Goal: Task Accomplishment & Management: Use online tool/utility

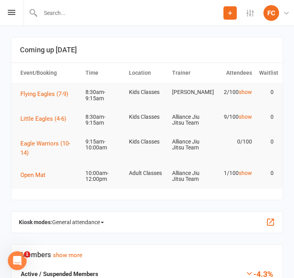
click at [9, 22] on div "Prospect Member Non-attending contact Class / event Appointment Grading event T…" at bounding box center [147, 13] width 294 height 26
click at [15, 14] on icon at bounding box center [11, 12] width 7 height 5
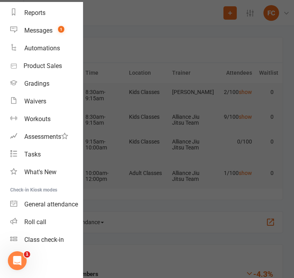
scroll to position [82, 0]
click at [138, 52] on div at bounding box center [147, 139] width 294 height 278
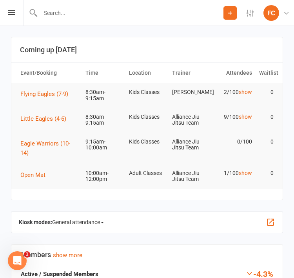
click at [103, 219] on span "General attendance" at bounding box center [78, 222] width 52 height 13
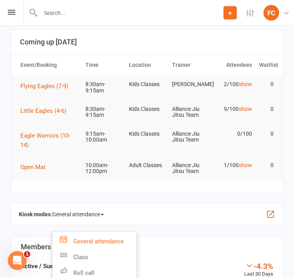
scroll to position [8, 0]
click at [92, 273] on link "Roll call" at bounding box center [95, 273] width 84 height 16
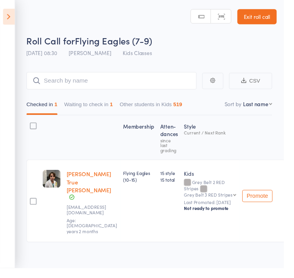
click at [6, 13] on icon at bounding box center [9, 17] width 12 height 16
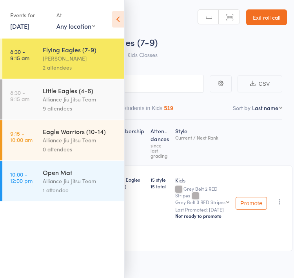
click at [83, 105] on div "9 attendees" at bounding box center [80, 108] width 75 height 9
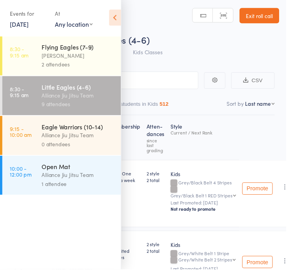
click at [119, 20] on icon at bounding box center [118, 19] width 12 height 16
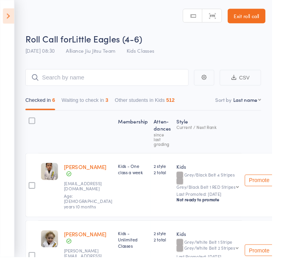
click at [100, 110] on button "Waiting to check in 3" at bounding box center [92, 110] width 51 height 18
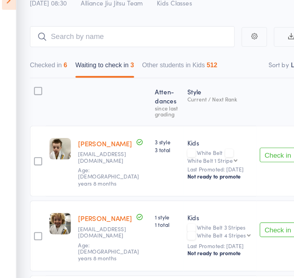
scroll to position [92, 0]
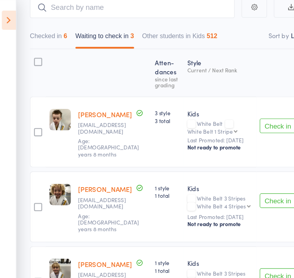
click at [60, 31] on div "6" at bounding box center [58, 30] width 3 height 6
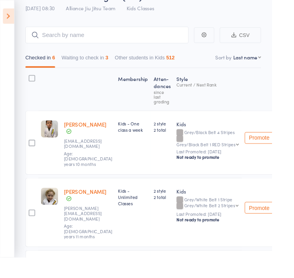
scroll to position [0, 0]
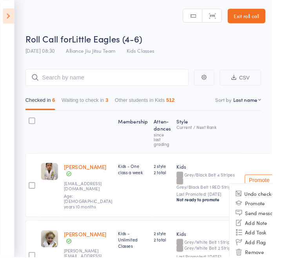
click at [272, 269] on li "Remove" at bounding box center [280, 272] width 65 height 11
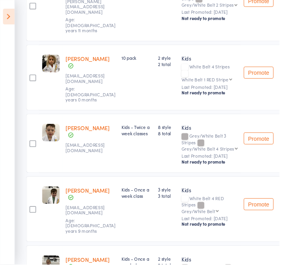
scroll to position [197, 0]
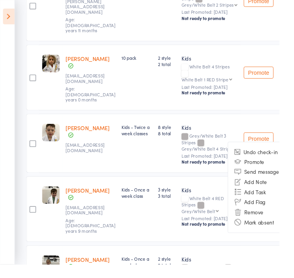
click at [259, 219] on li "Remove" at bounding box center [272, 222] width 65 height 11
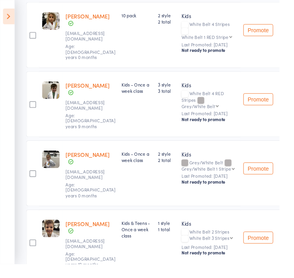
scroll to position [242, 0]
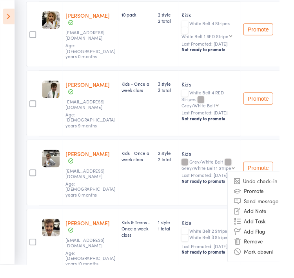
click at [258, 248] on li "Remove" at bounding box center [272, 253] width 65 height 11
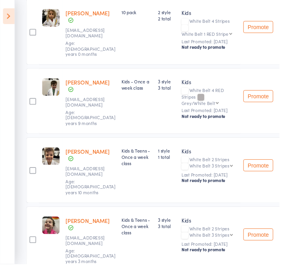
scroll to position [244, 0]
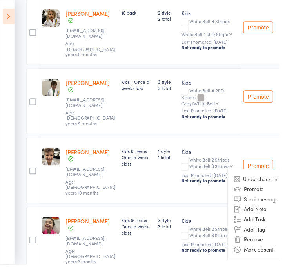
click at [265, 246] on li "Remove" at bounding box center [272, 251] width 65 height 11
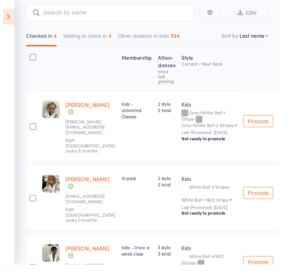
scroll to position [0, 0]
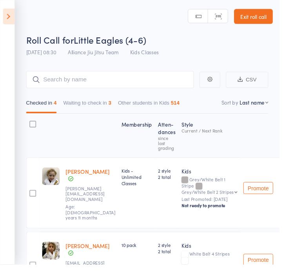
click at [108, 113] on button "Waiting to check in 3" at bounding box center [92, 110] width 51 height 18
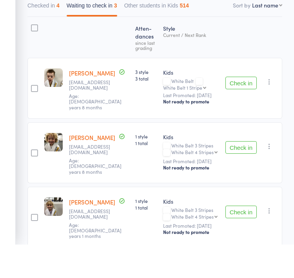
scroll to position [67, 0]
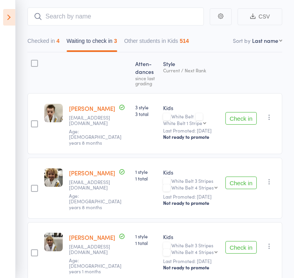
click at [267, 242] on icon "button" at bounding box center [270, 246] width 8 height 8
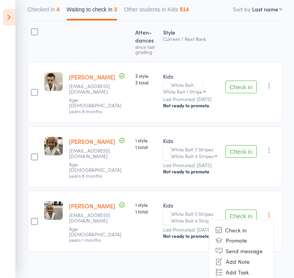
click at [167, 267] on div "Atten­dances since last grading Style Current / Next Rank edit Jamie Phillips r…" at bounding box center [154, 153] width 255 height 265
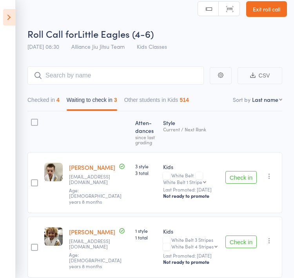
scroll to position [0, 0]
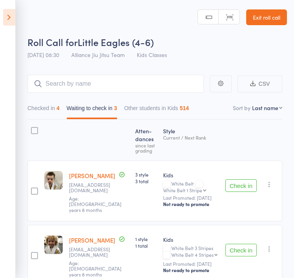
click at [42, 117] on button "Checked in 4" at bounding box center [43, 110] width 32 height 18
